Goal: Navigation & Orientation: Find specific page/section

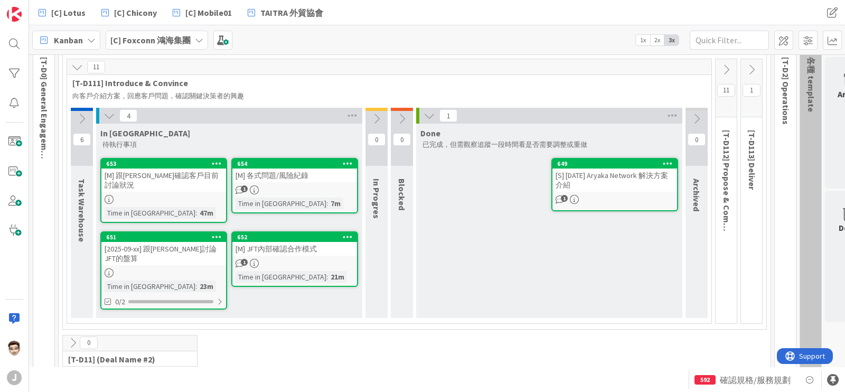
click at [193, 183] on link "653 [M] 跟Kerwin確認客戶目前討論狀況 Time in Column : 47m" at bounding box center [163, 190] width 127 height 65
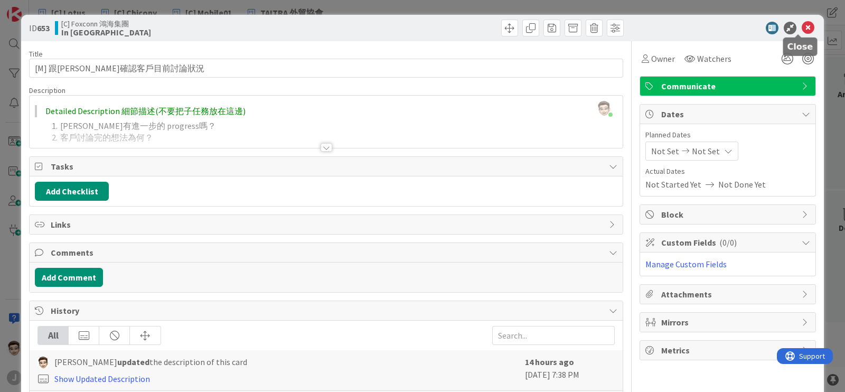
click at [802, 29] on icon at bounding box center [808, 28] width 13 height 13
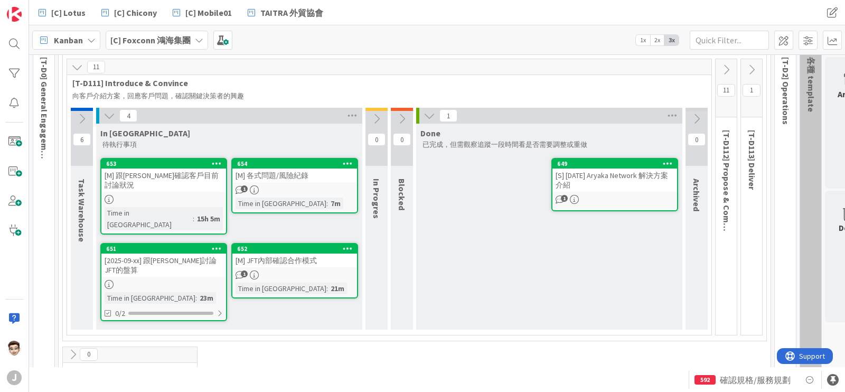
click at [181, 254] on div "[2025-09-xx] 跟William討論JFT的盤算" at bounding box center [163, 265] width 125 height 23
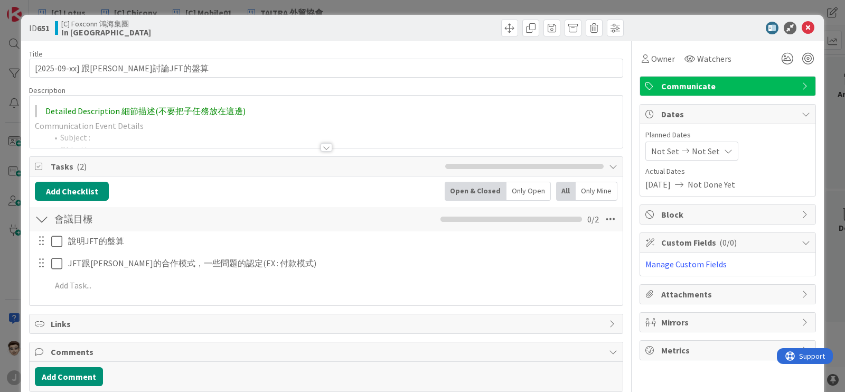
click at [329, 146] on div at bounding box center [326, 134] width 593 height 27
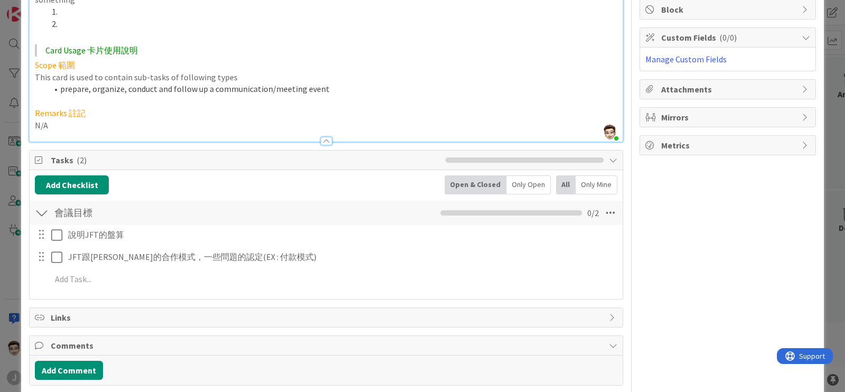
scroll to position [264, 0]
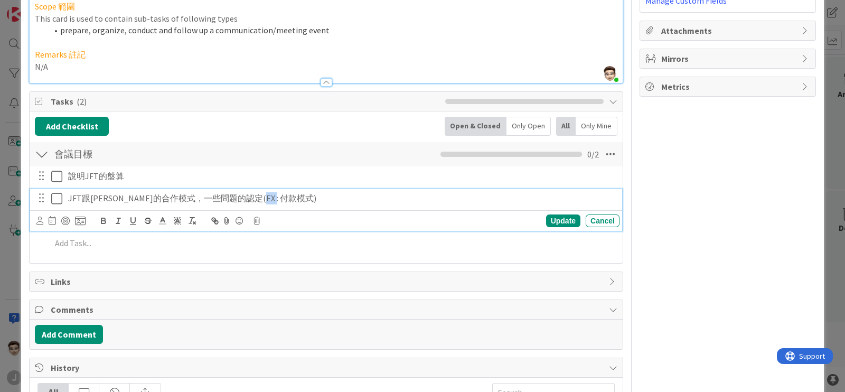
drag, startPoint x: 283, startPoint y: 201, endPoint x: 254, endPoint y: 200, distance: 29.6
click at [254, 200] on p "JFT跟Aryaka的合作模式，一些問題的認定(EX : 付款模式)" at bounding box center [341, 198] width 547 height 12
click at [555, 220] on div "Update" at bounding box center [563, 220] width 34 height 13
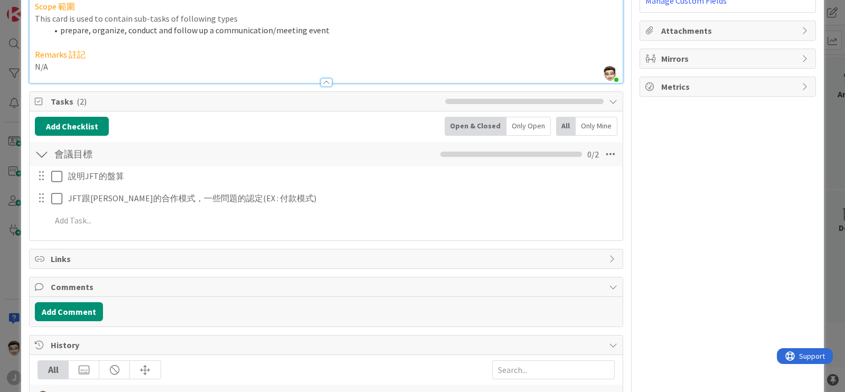
click at [0, 191] on div "ID 651 [C] Foxconn 鴻海集團 In Queue Title 29 / 128 [2025-09-xx] 跟William討論JFT的盤算 D…" at bounding box center [422, 196] width 845 height 392
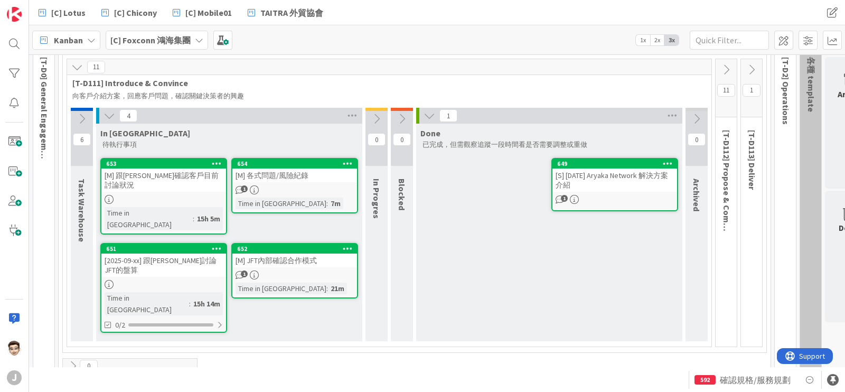
click at [298, 179] on div "[M] 各式問題/風險紀錄" at bounding box center [294, 175] width 125 height 14
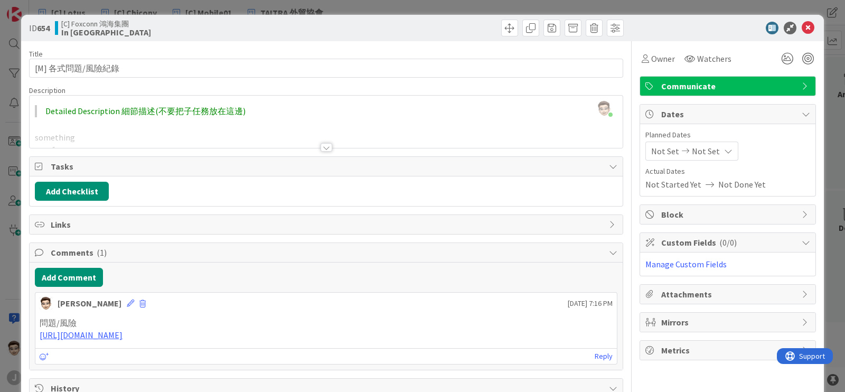
click at [803, 25] on icon at bounding box center [808, 28] width 13 height 13
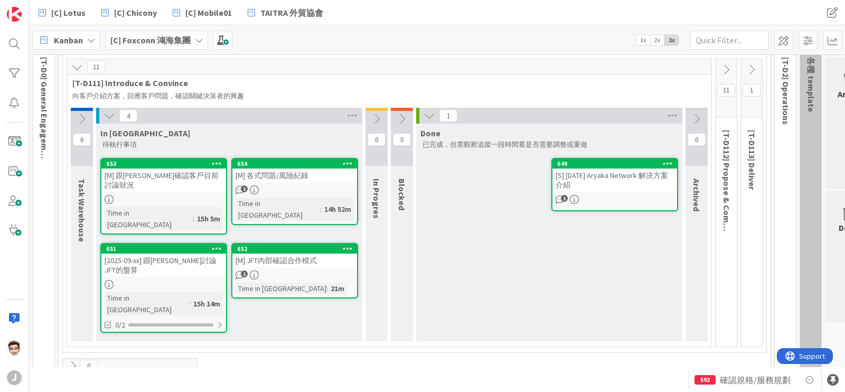
click at [614, 181] on div "[S] 2025-08-20 Aryaka Network 解決方案介紹" at bounding box center [614, 179] width 125 height 23
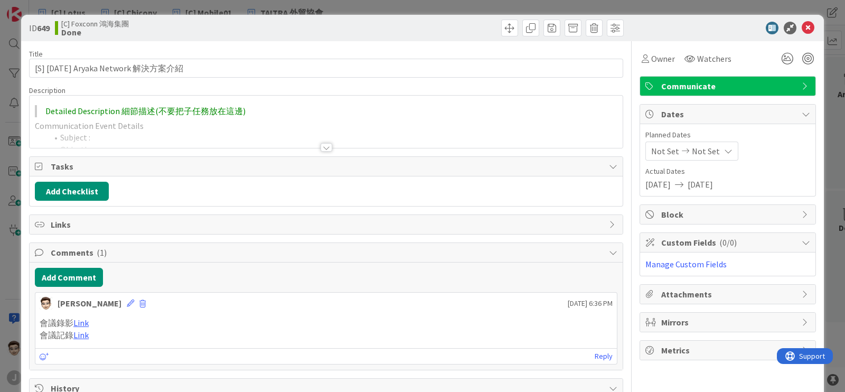
scroll to position [264, 0]
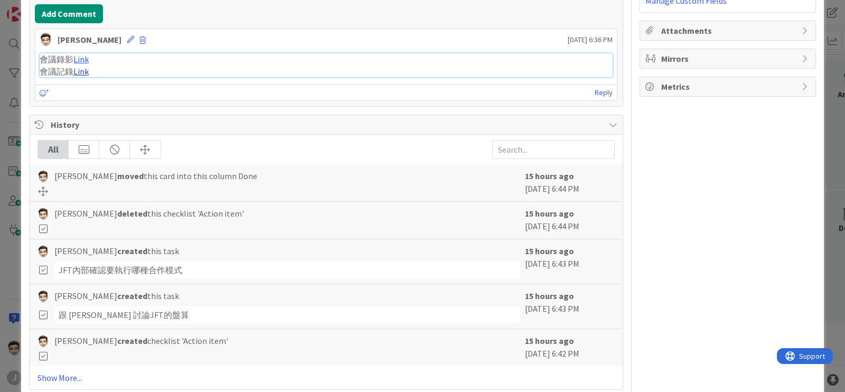
click at [86, 67] on link "Link" at bounding box center [80, 71] width 15 height 11
type textarea "x"
